Goal: Navigation & Orientation: Find specific page/section

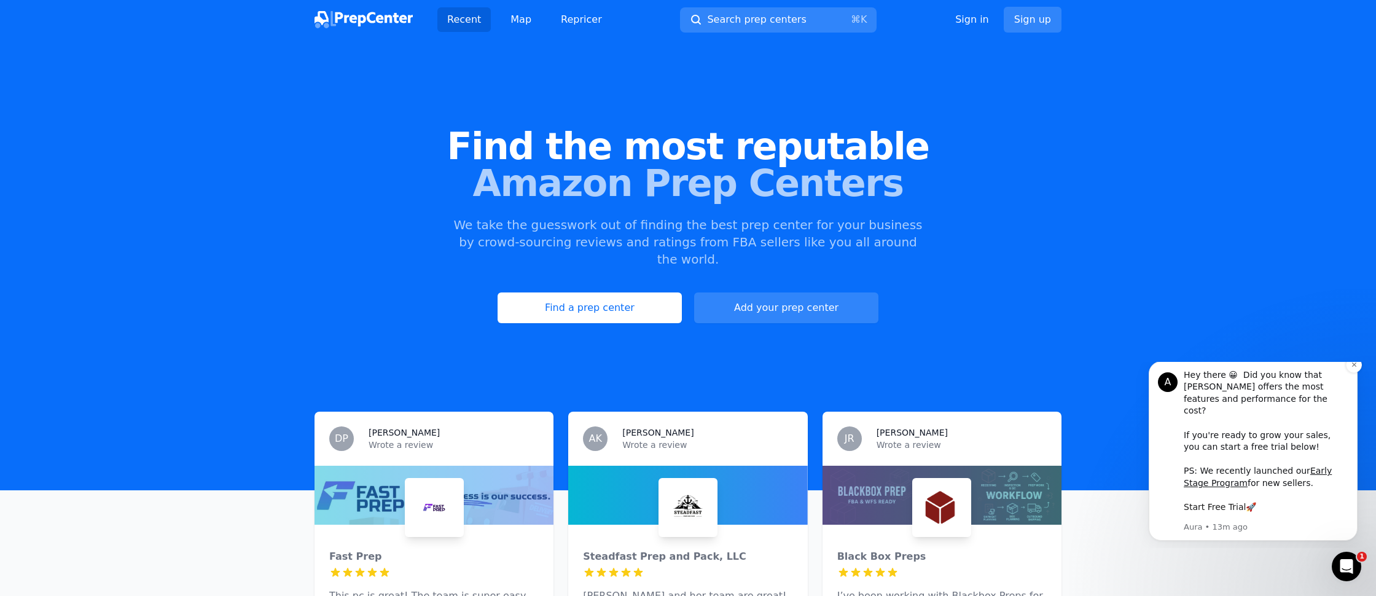
click at [1221, 508] on link "Start Free Trial" at bounding box center [1215, 507] width 62 height 10
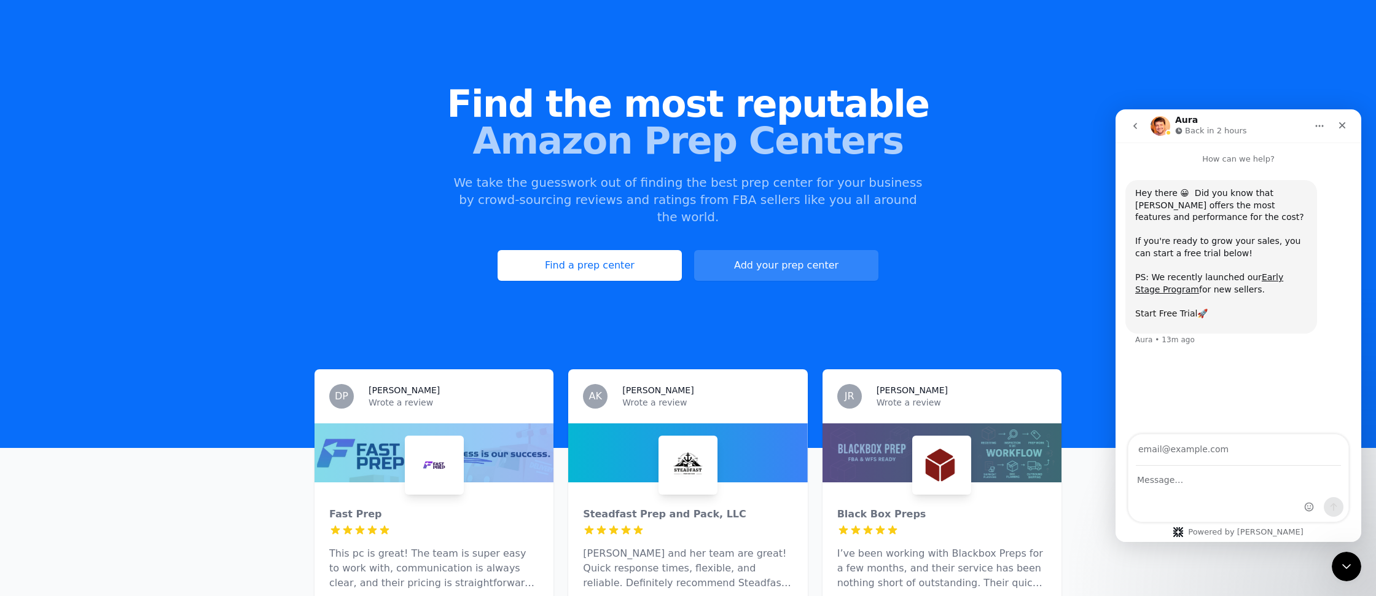
scroll to position [44, 0]
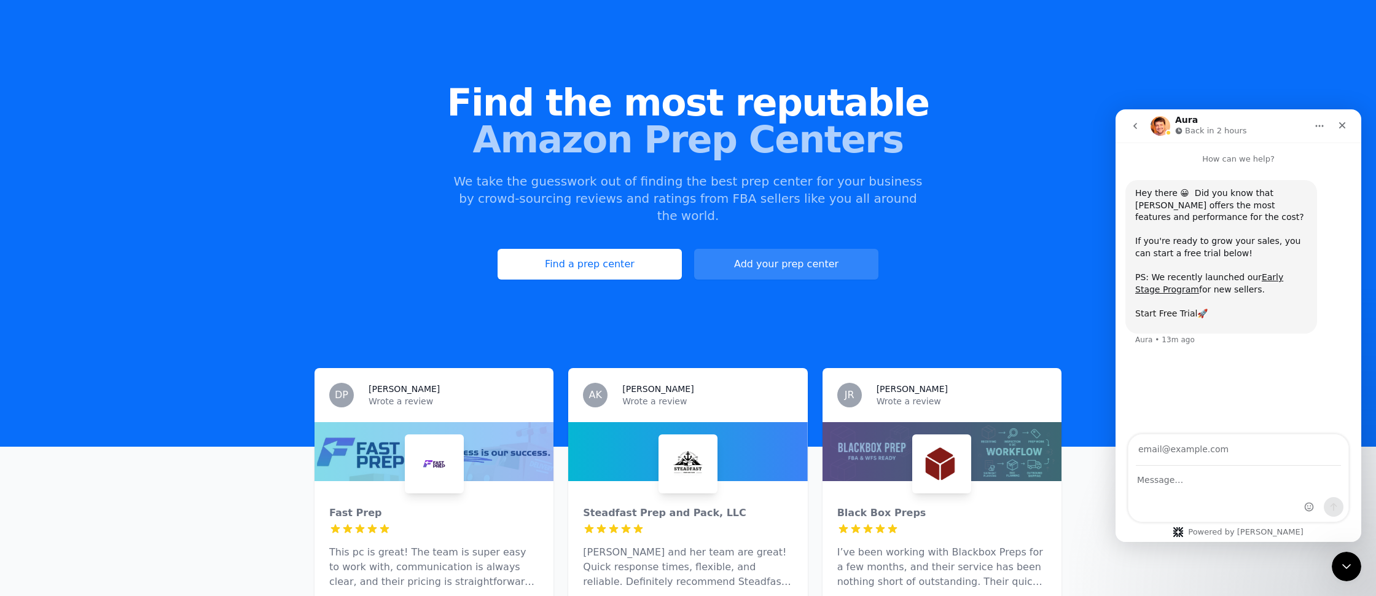
click at [1166, 314] on link "Start Free Trial" at bounding box center [1166, 313] width 62 height 10
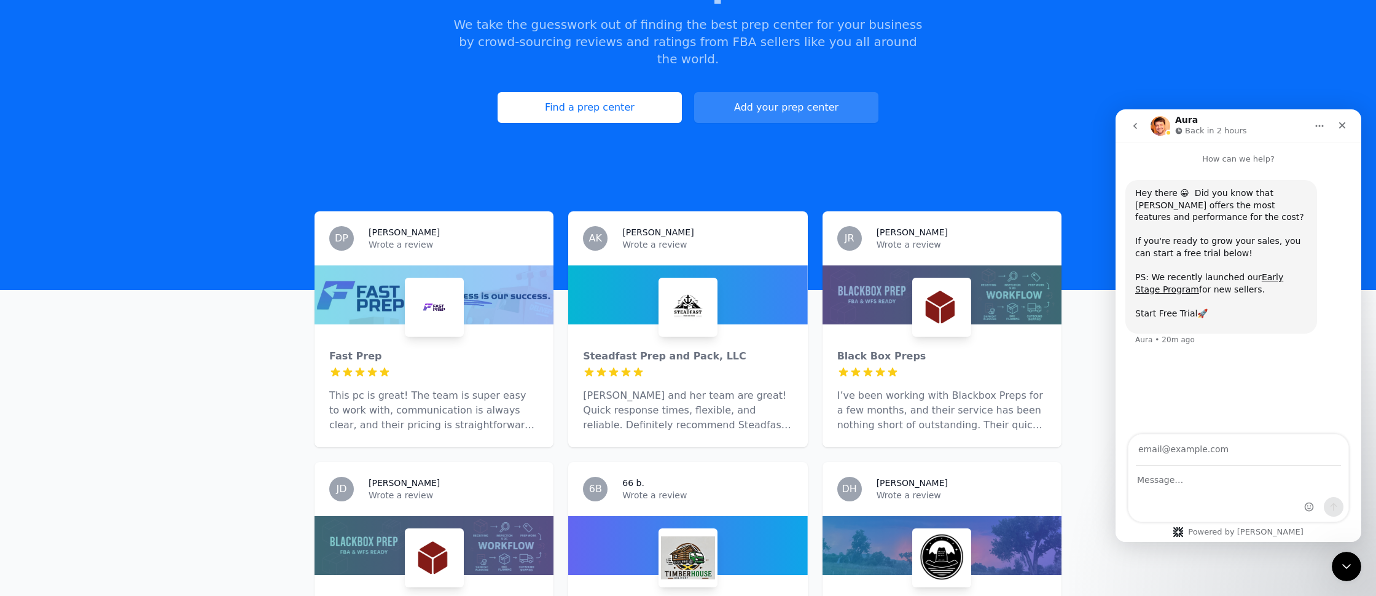
scroll to position [0, 0]
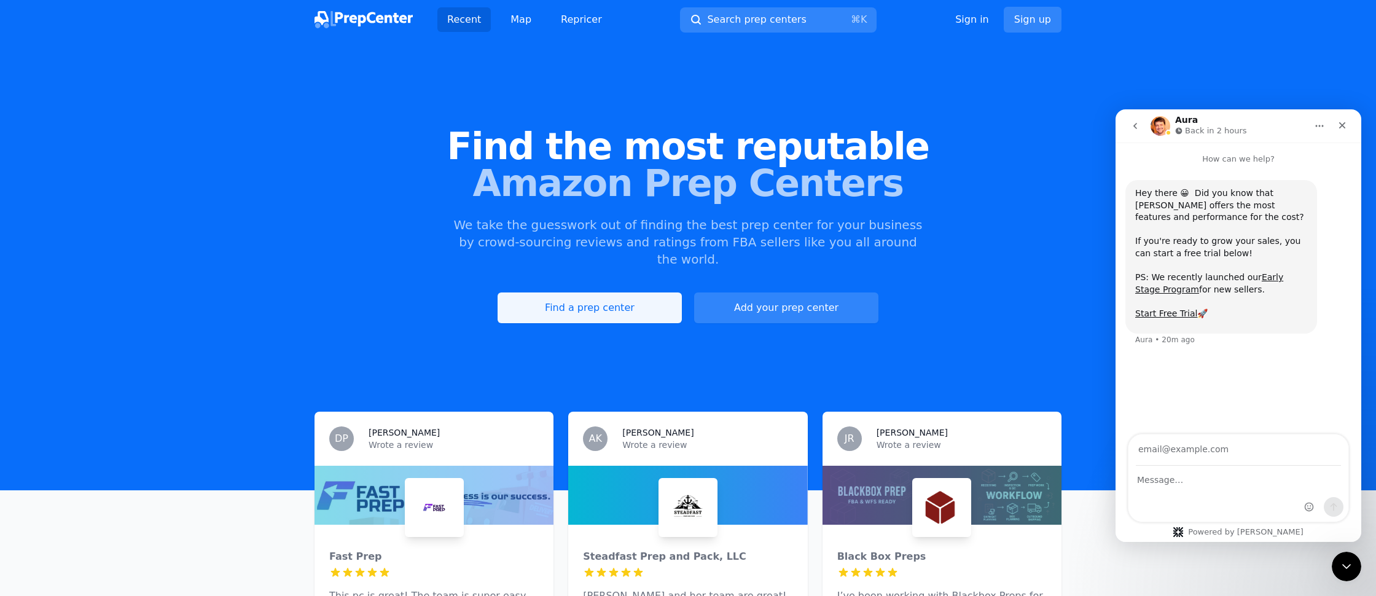
click at [626, 292] on link "Find a prep center" at bounding box center [590, 307] width 184 height 31
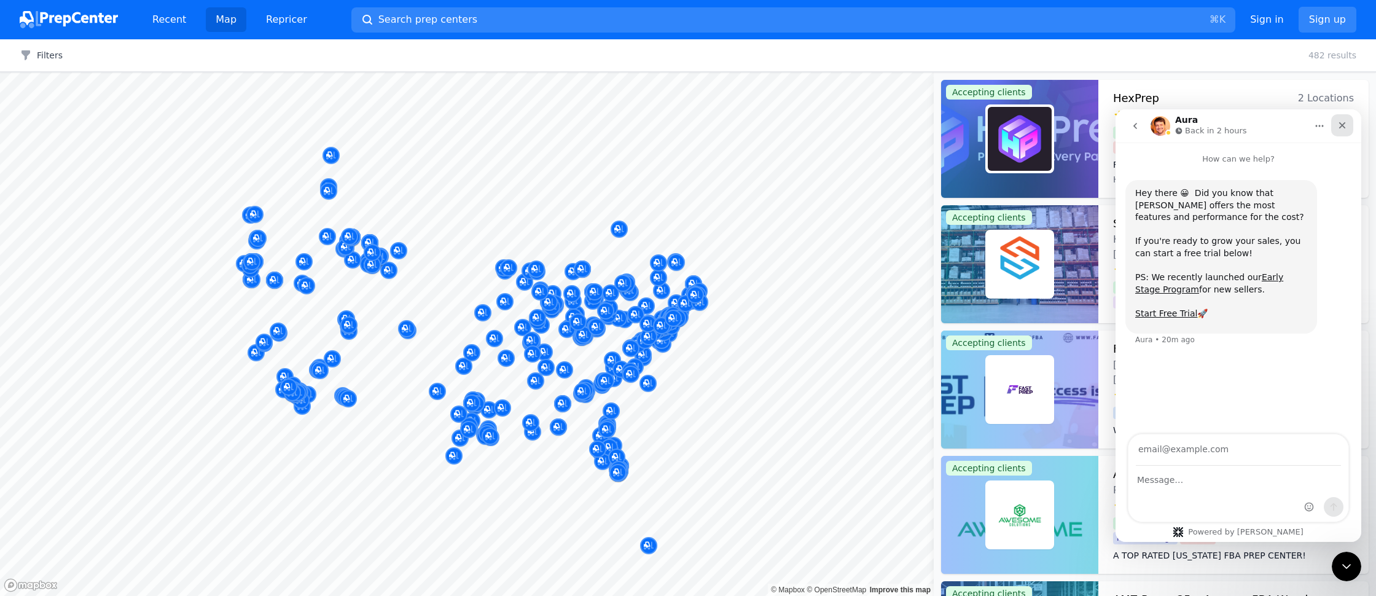
click at [1346, 128] on icon "Close" at bounding box center [1342, 125] width 10 height 10
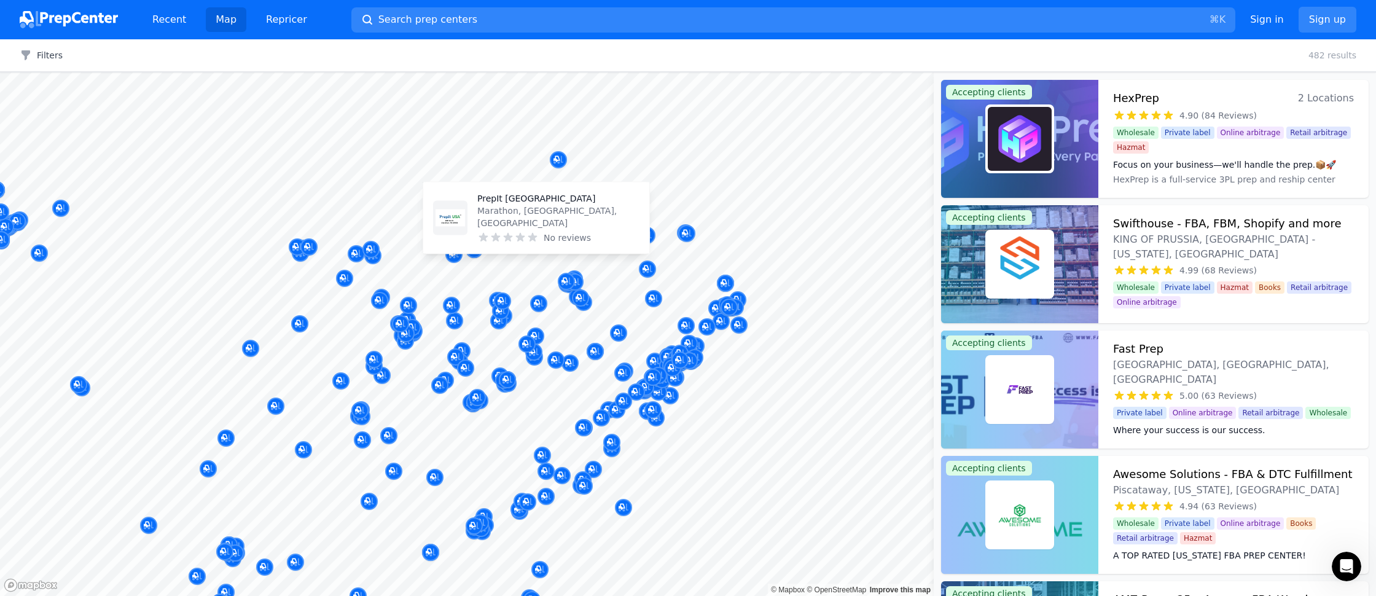
click at [598, 246] on body "Recent Map Repricer Search prep centers ⌘ K Open main menu Sign in Sign up Filt…" at bounding box center [688, 298] width 1376 height 596
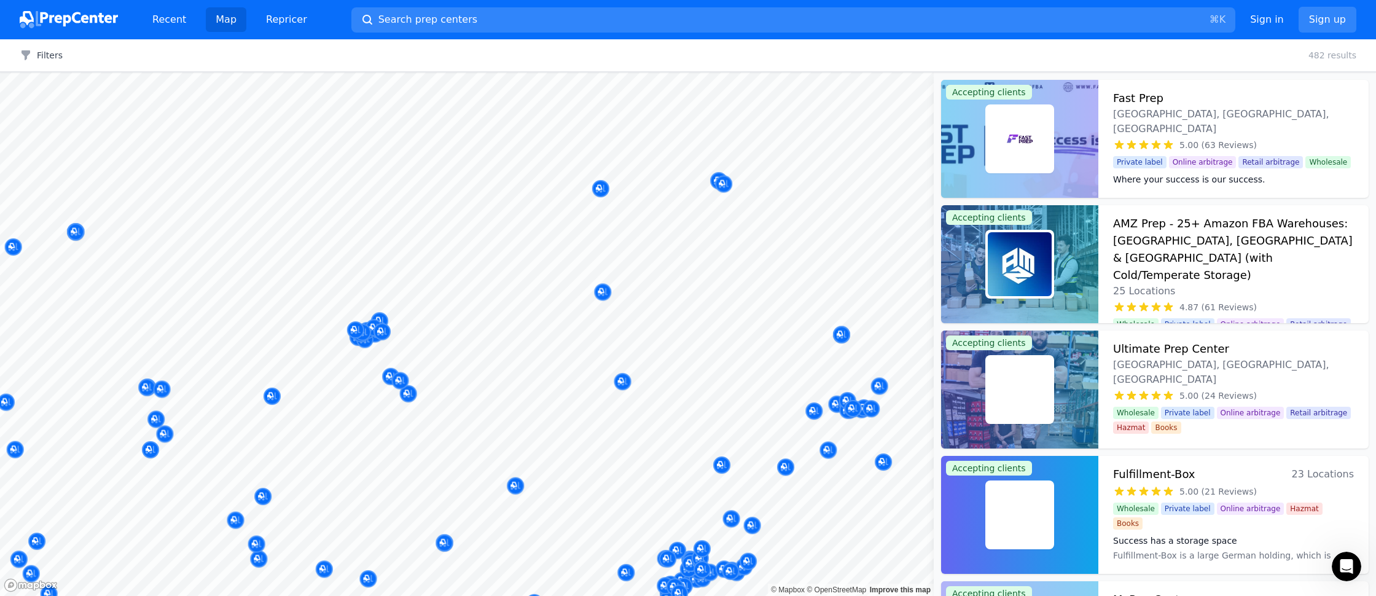
click at [642, 278] on body "Recent Map Repricer Search prep centers ⌘ K Open main menu Sign in Sign up Filt…" at bounding box center [688, 298] width 1376 height 596
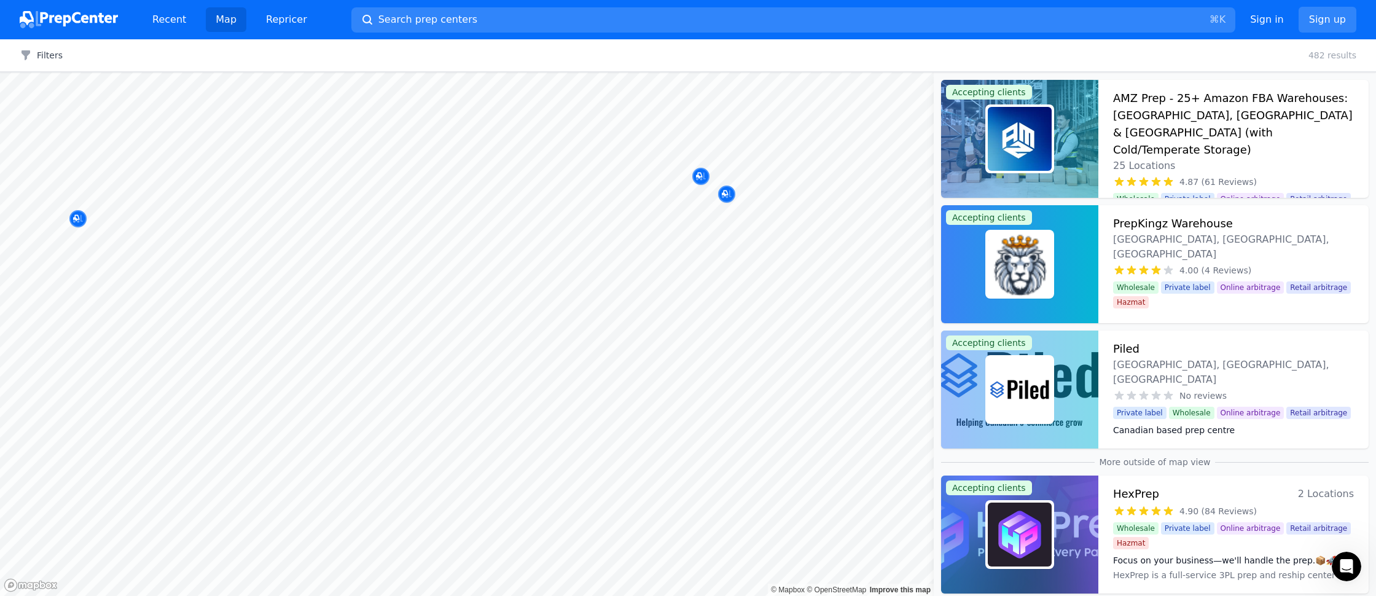
click at [700, 179] on div at bounding box center [727, 181] width 236 height 10
click at [1063, 268] on div at bounding box center [1019, 264] width 157 height 118
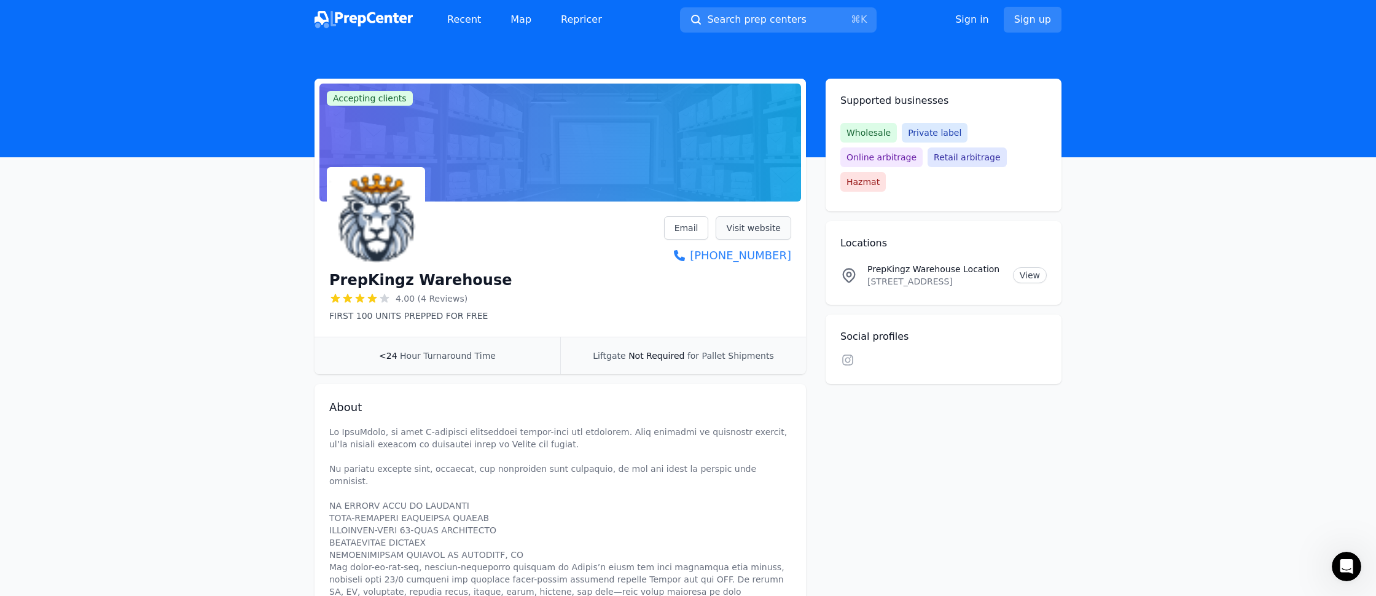
click at [761, 232] on link "Visit website" at bounding box center [754, 227] width 76 height 23
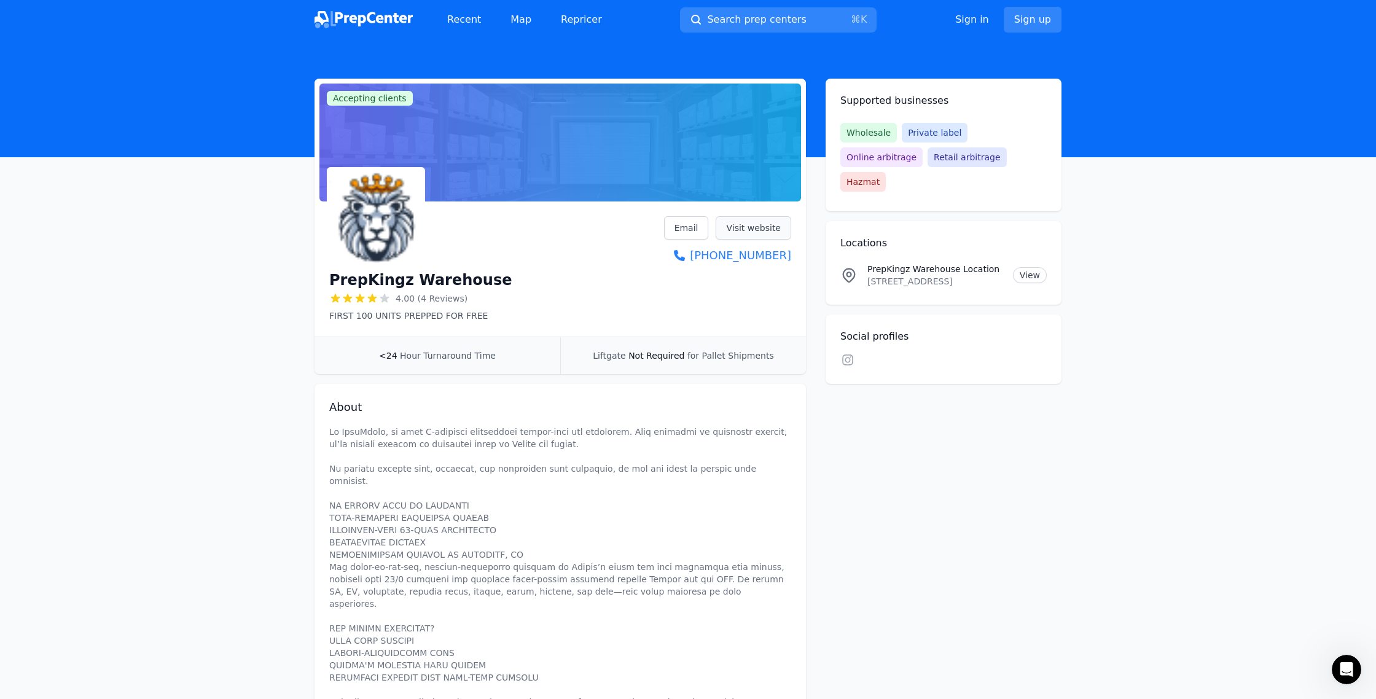
click at [760, 230] on link "Visit website" at bounding box center [754, 227] width 76 height 23
